Goal: Transaction & Acquisition: Purchase product/service

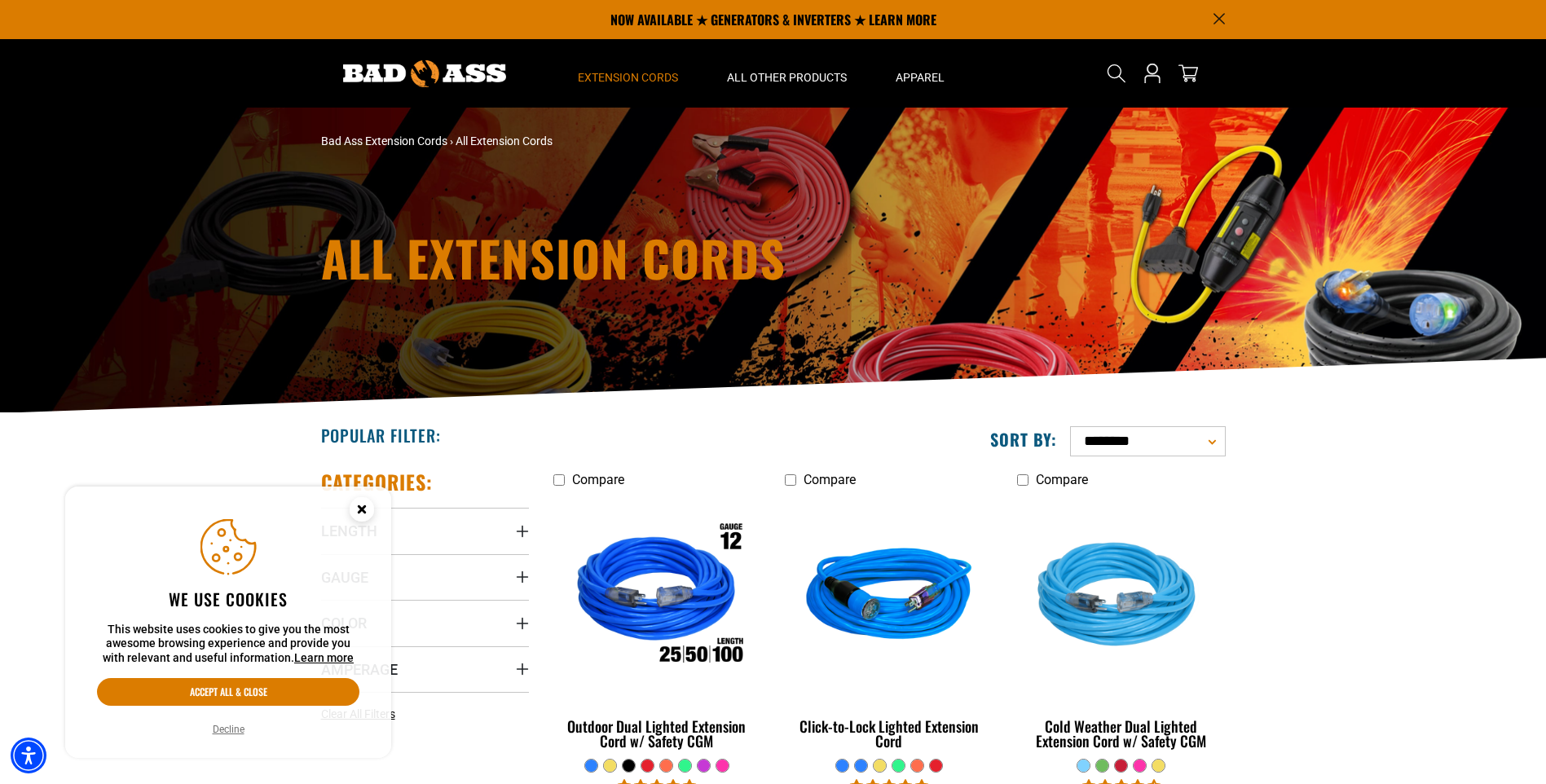
click at [359, 506] on icon "Close this option" at bounding box center [361, 509] width 6 height 6
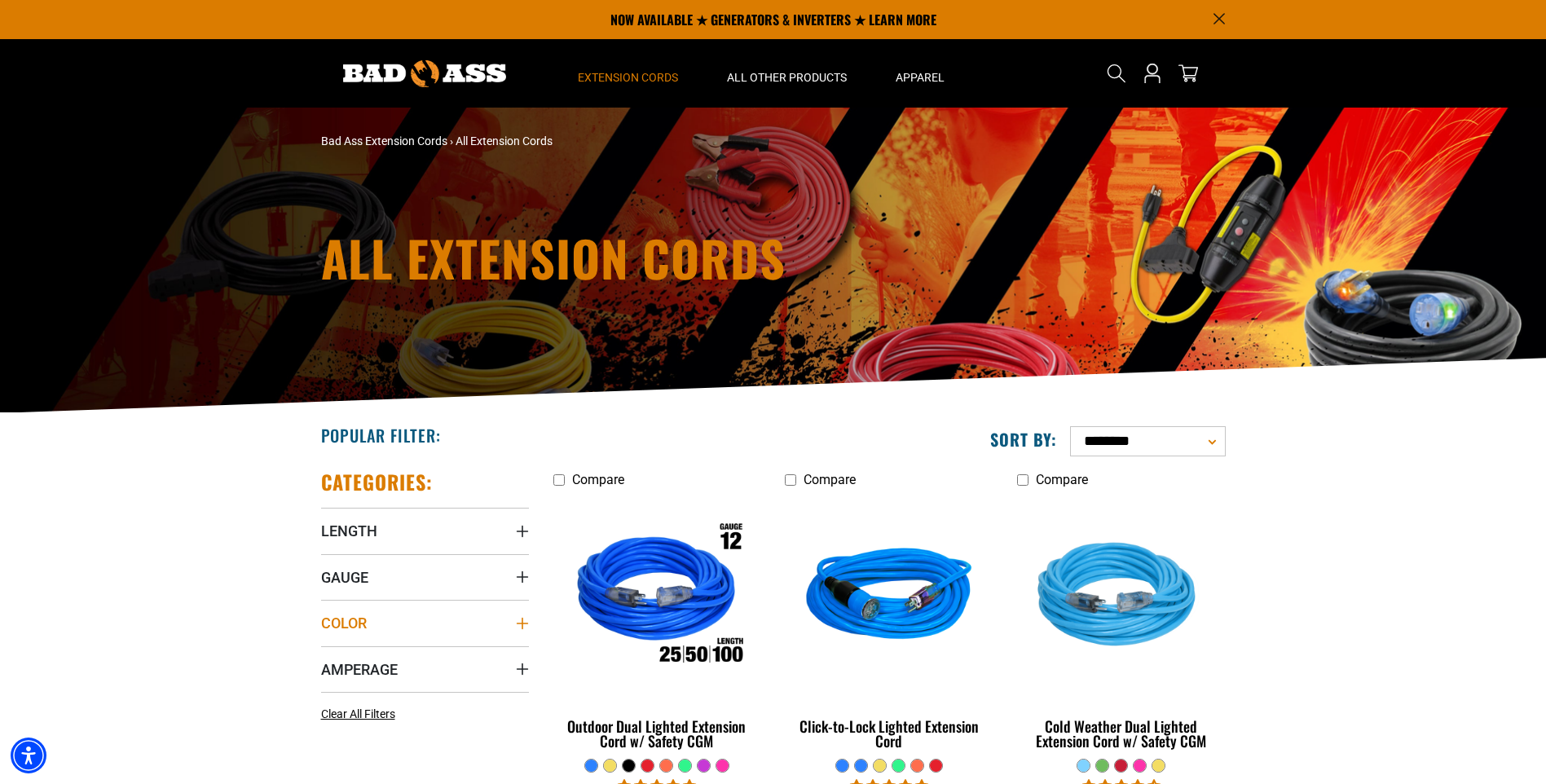
click at [517, 625] on icon "Color" at bounding box center [523, 623] width 13 height 13
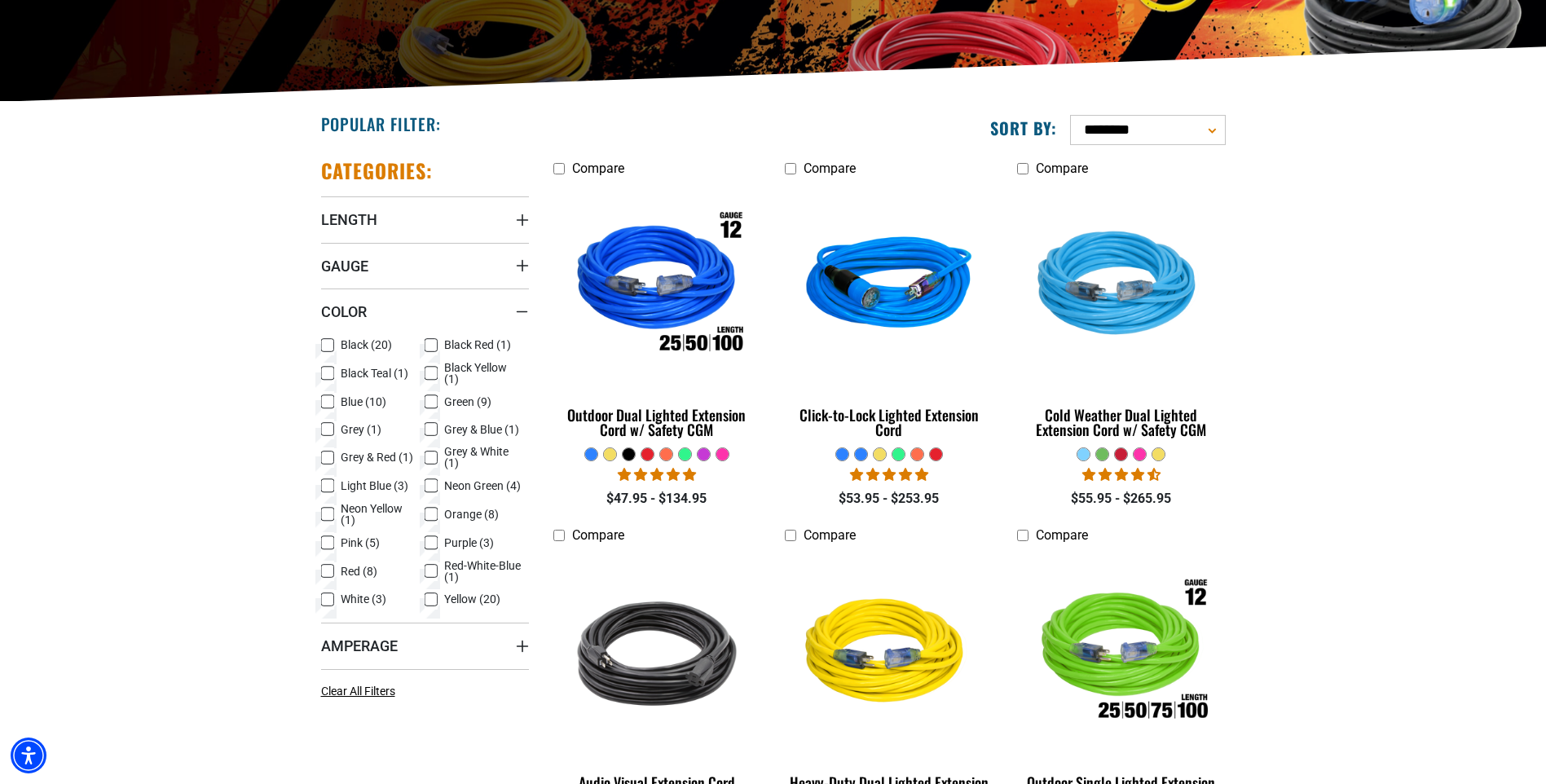
scroll to position [317, 0]
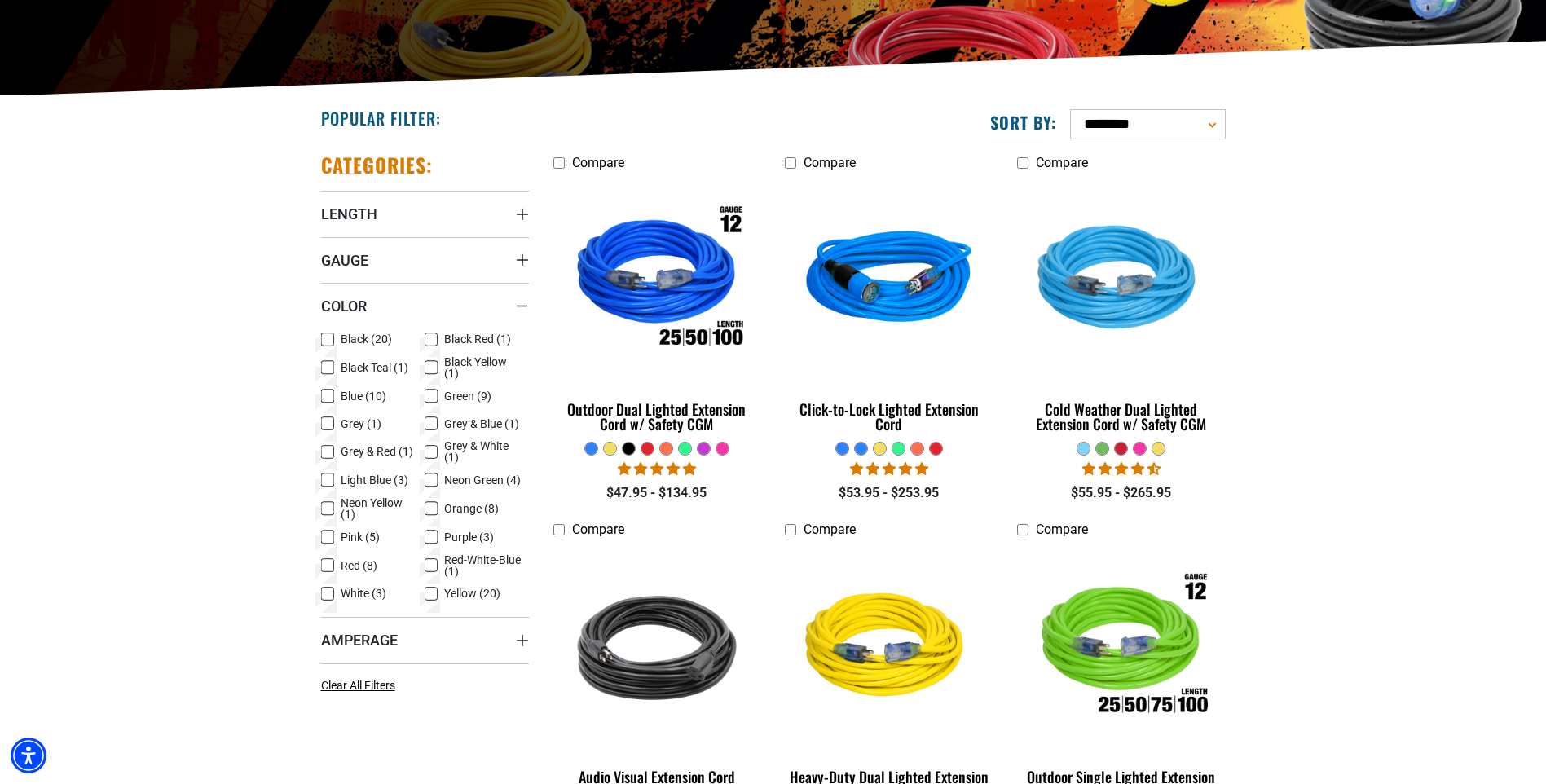
click at [327, 507] on icon at bounding box center [327, 508] width 13 height 22
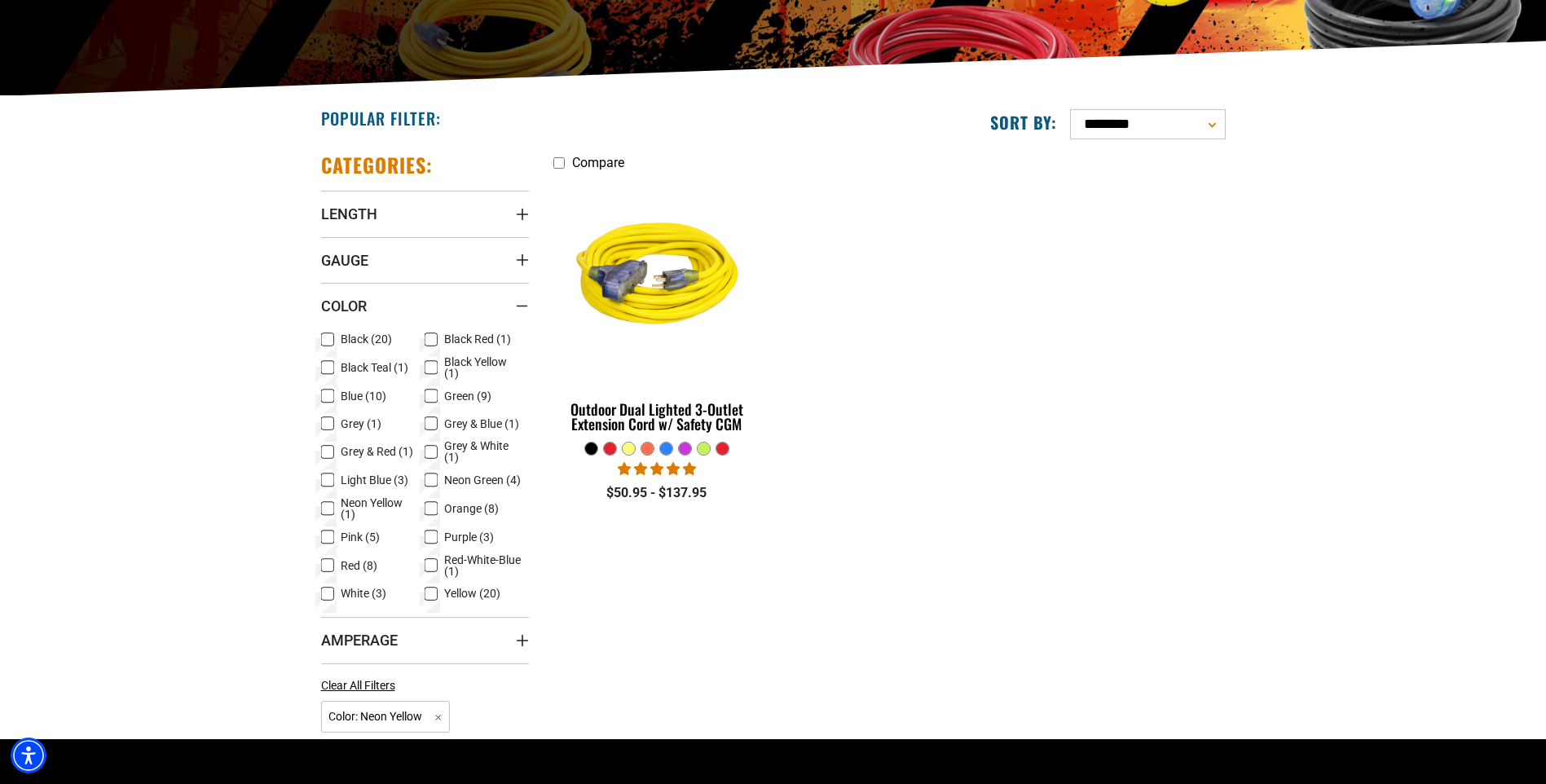
click at [323, 507] on icon at bounding box center [327, 508] width 8 height 4
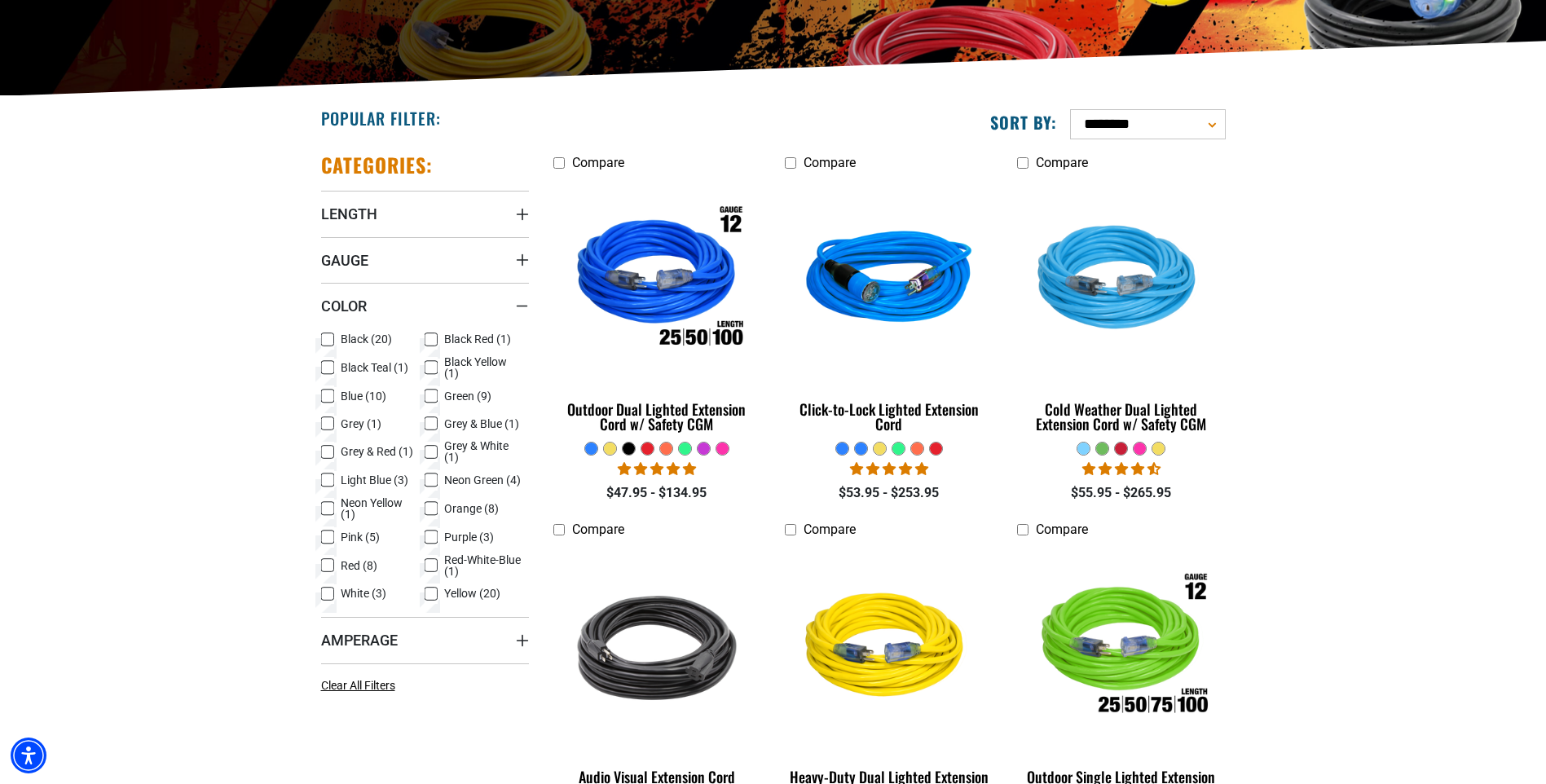
click at [326, 563] on icon at bounding box center [327, 565] width 13 height 22
